Goal: Transaction & Acquisition: Subscribe to service/newsletter

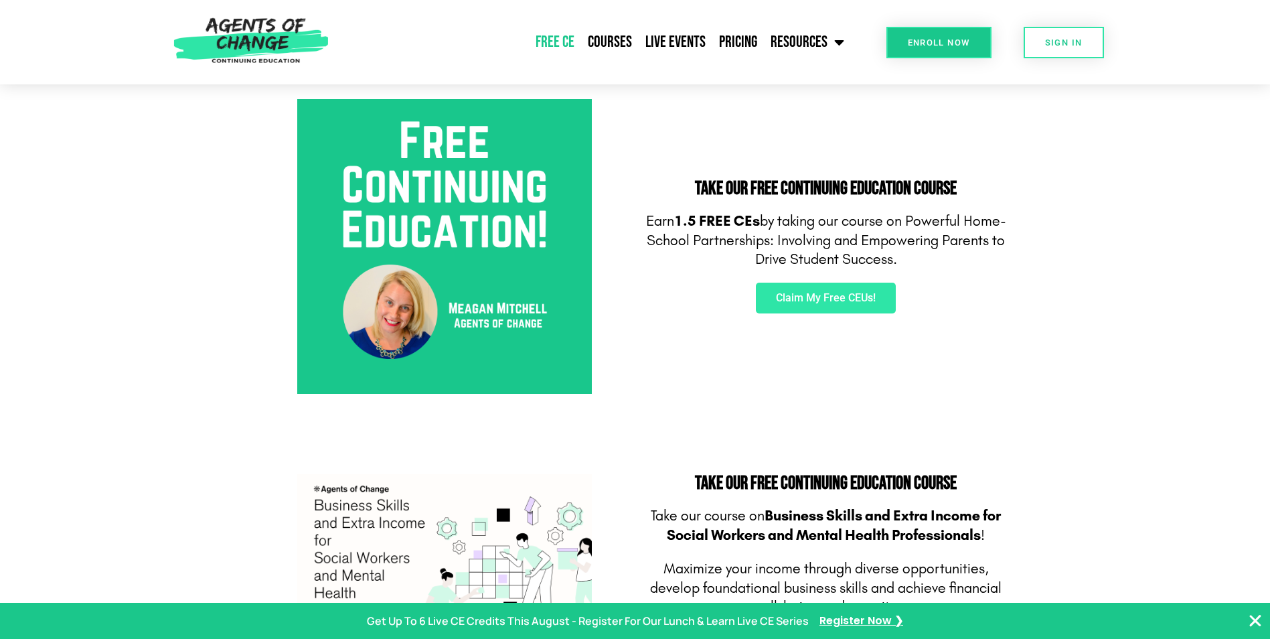
scroll to position [536, 0]
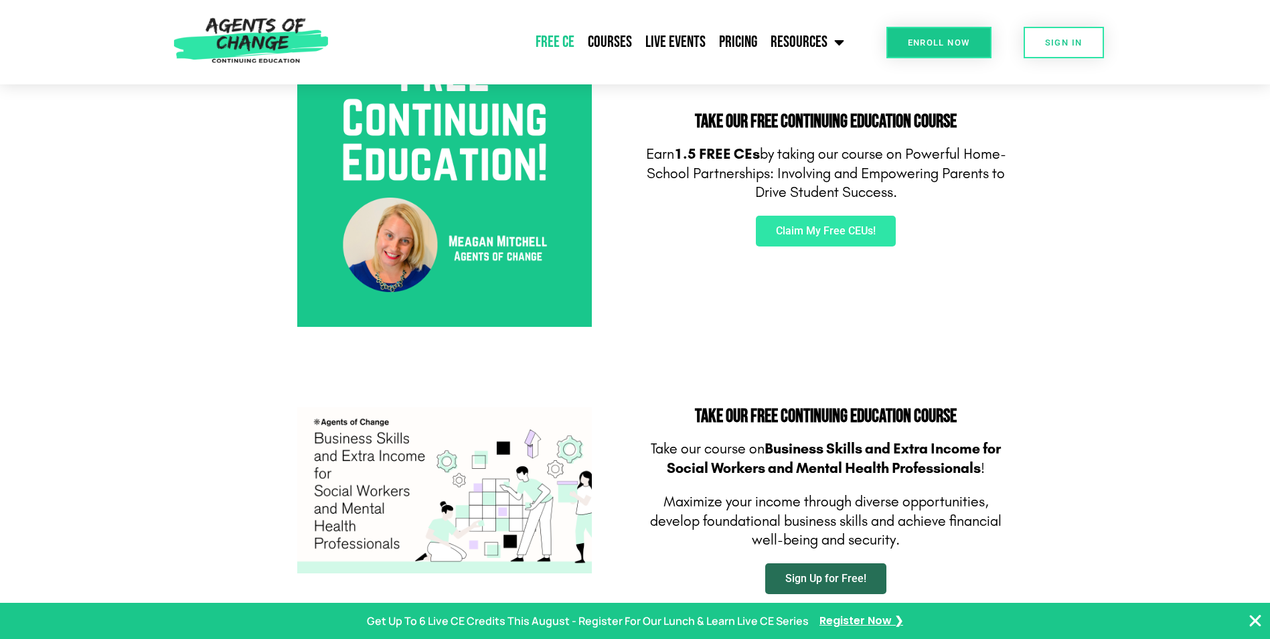
click at [842, 590] on link "Sign Up for Free!" at bounding box center [825, 578] width 121 height 31
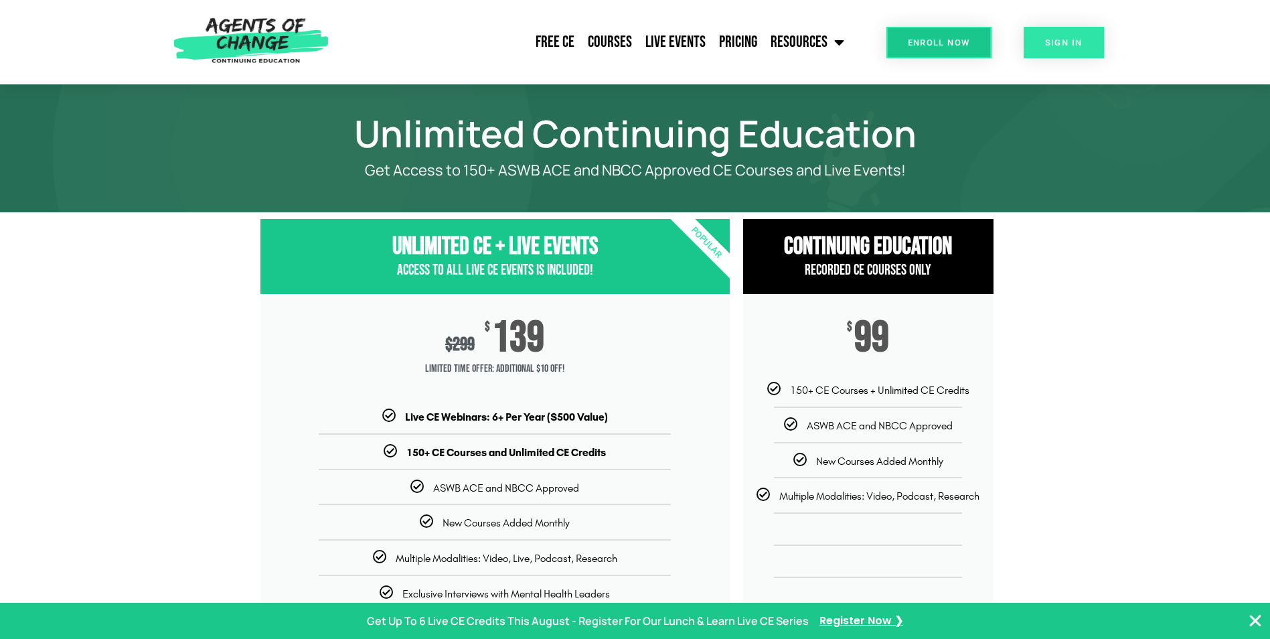
click at [1067, 42] on span "SIGN IN" at bounding box center [1064, 42] width 38 height 9
